Goal: Unclear

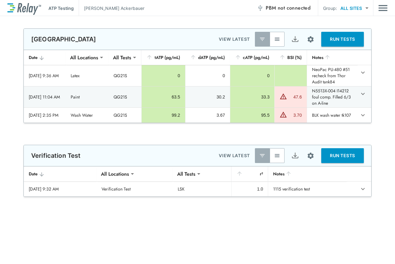
type input "**********"
type input "***"
